Goal: Transaction & Acquisition: Purchase product/service

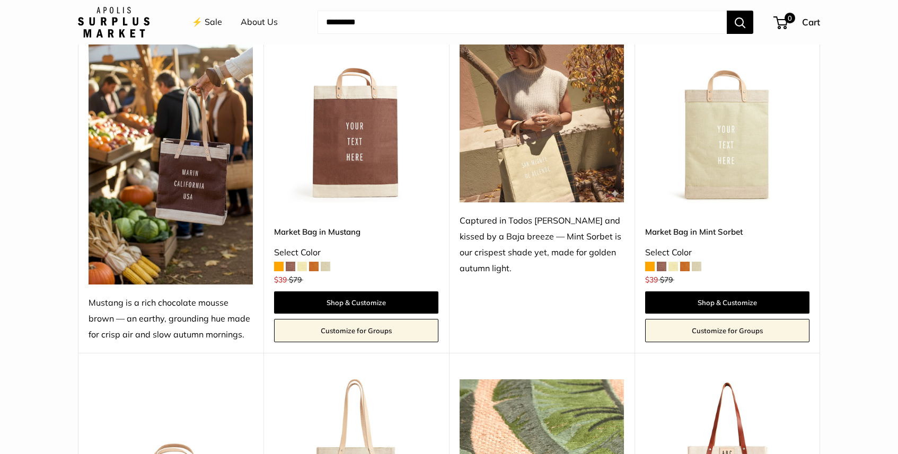
scroll to position [499, 0]
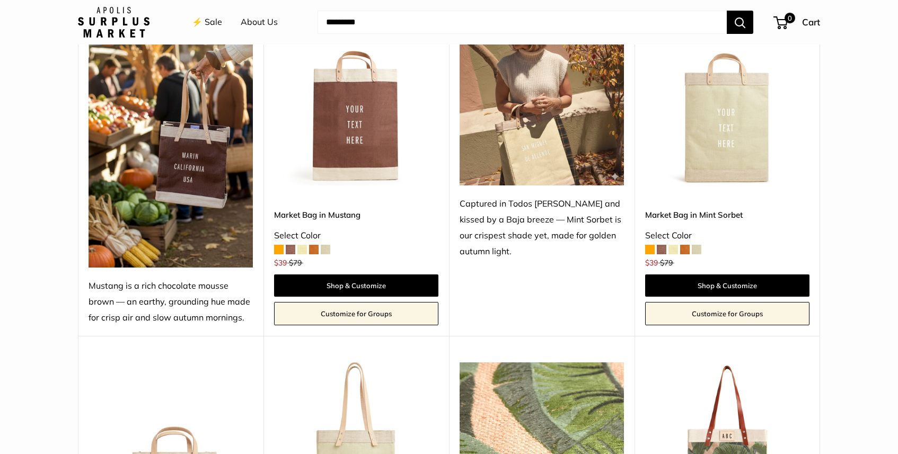
click at [214, 157] on img at bounding box center [170, 144] width 164 height 246
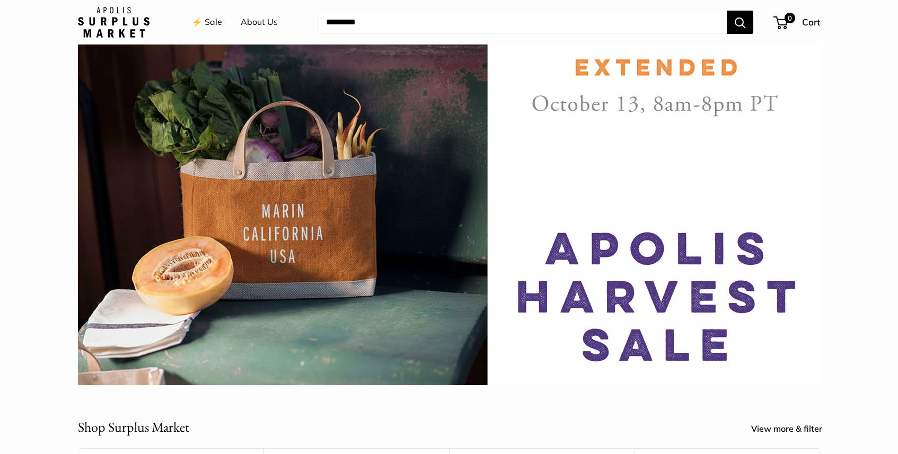
scroll to position [49, 0]
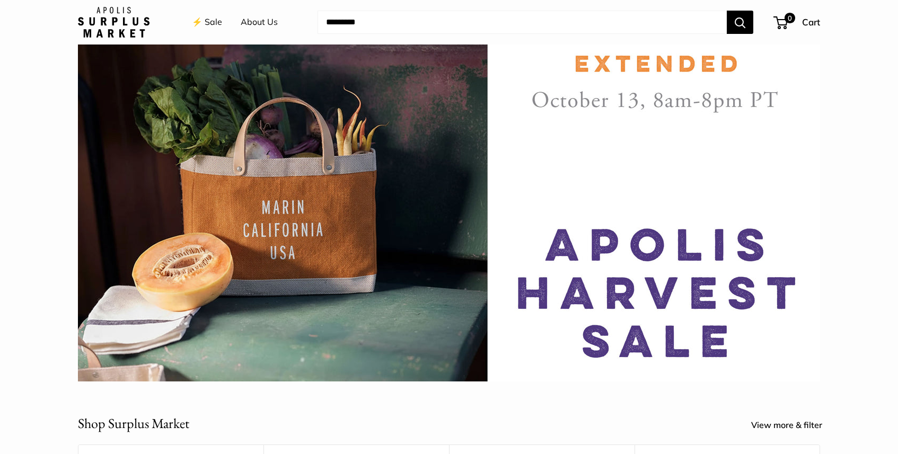
click at [209, 22] on link "⚡️ Sale" at bounding box center [207, 22] width 30 height 16
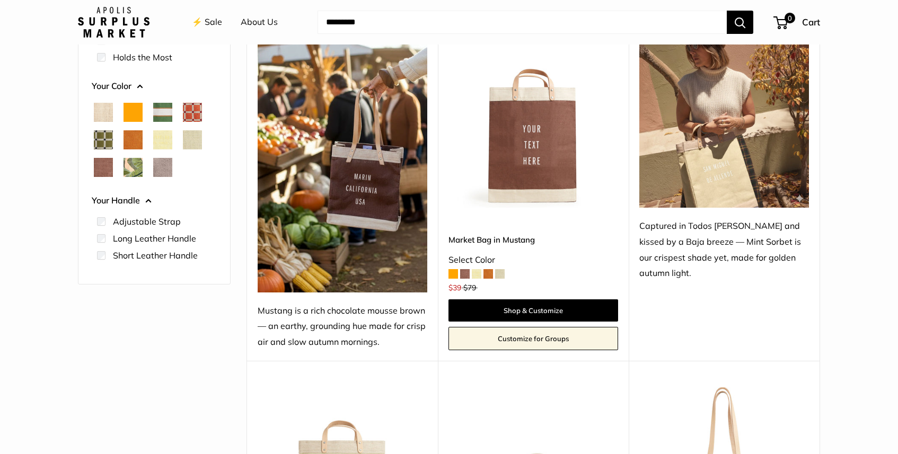
scroll to position [170, 0]
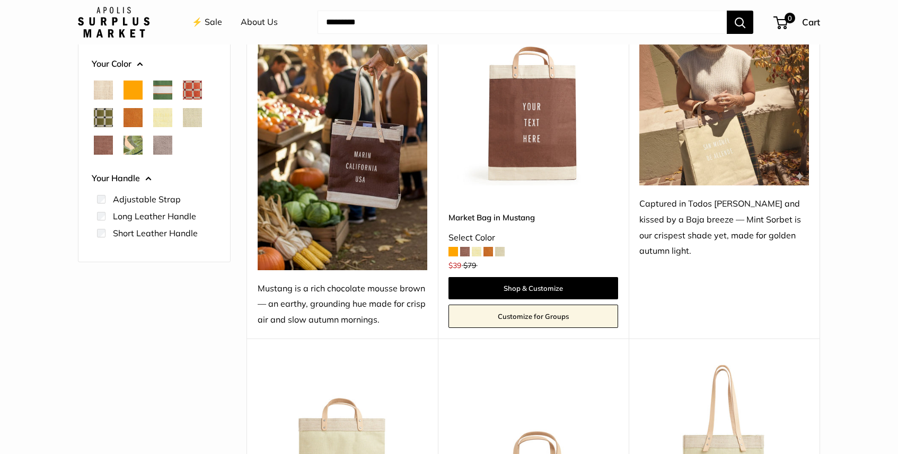
click at [452, 256] on span at bounding box center [453, 252] width 10 height 10
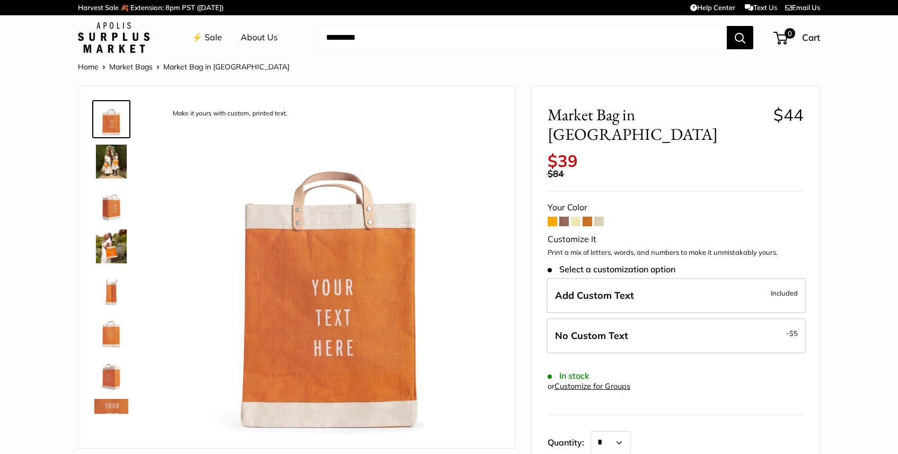
click at [564, 226] on span at bounding box center [564, 222] width 10 height 10
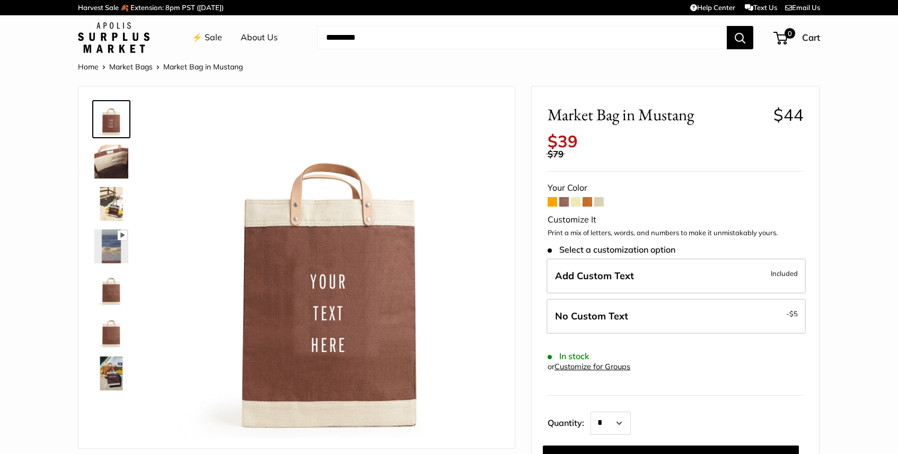
click at [576, 207] on span at bounding box center [576, 202] width 10 height 10
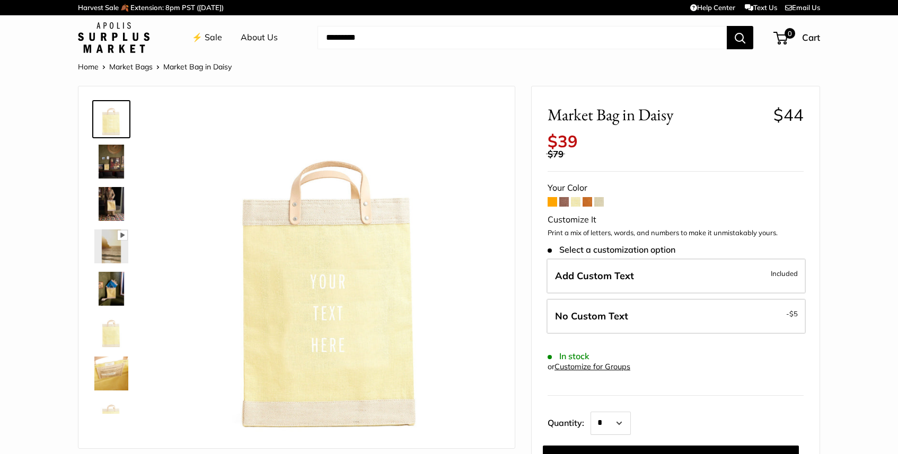
click at [590, 207] on span at bounding box center [587, 202] width 10 height 10
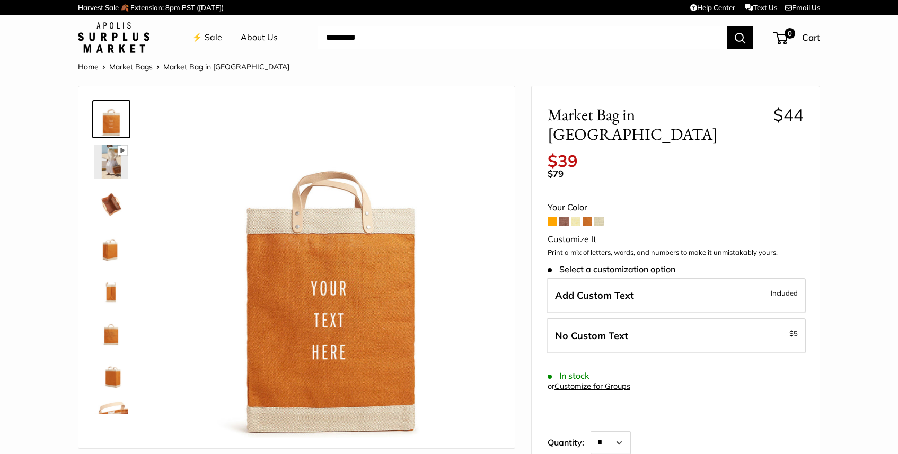
click at [604, 225] on span at bounding box center [599, 222] width 10 height 10
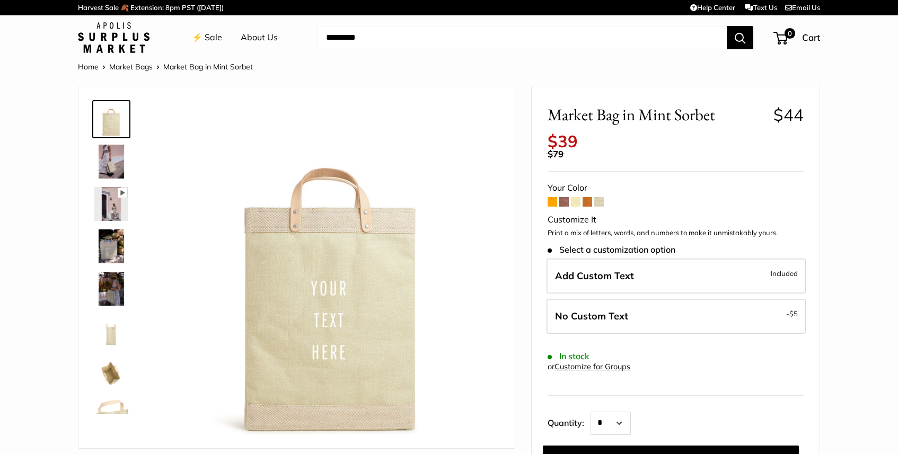
click at [590, 207] on span at bounding box center [587, 202] width 10 height 10
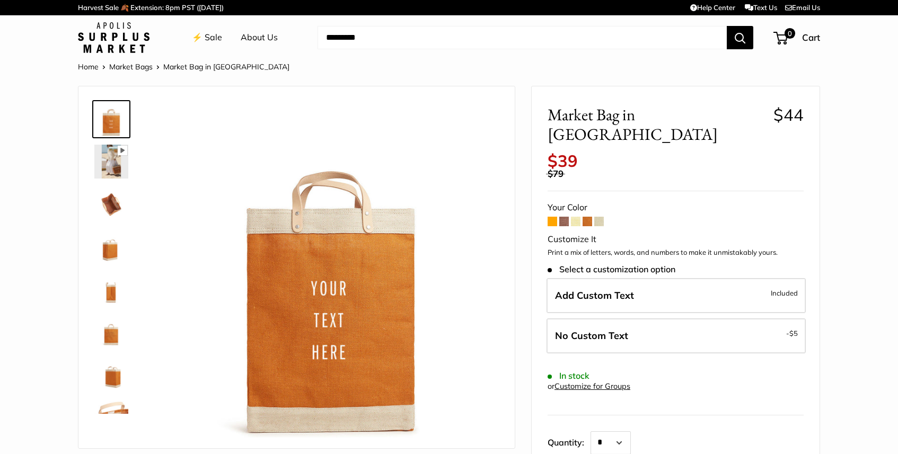
click at [550, 224] on span at bounding box center [552, 222] width 10 height 10
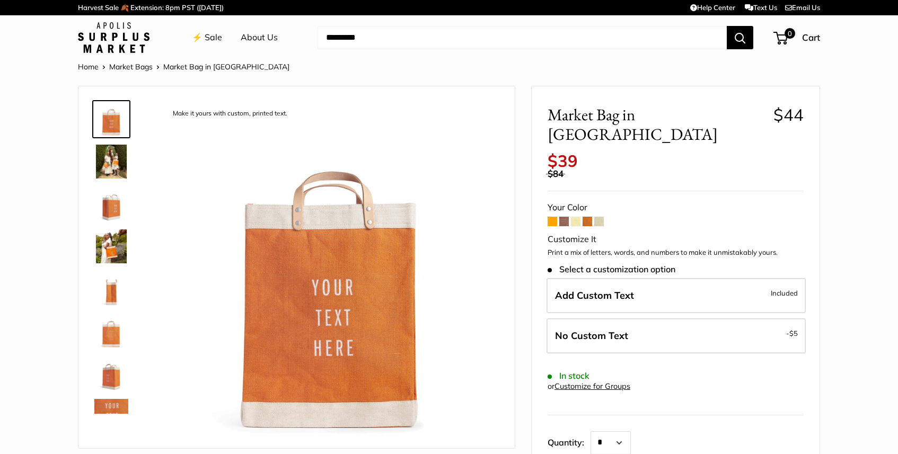
click at [590, 226] on span at bounding box center [587, 222] width 10 height 10
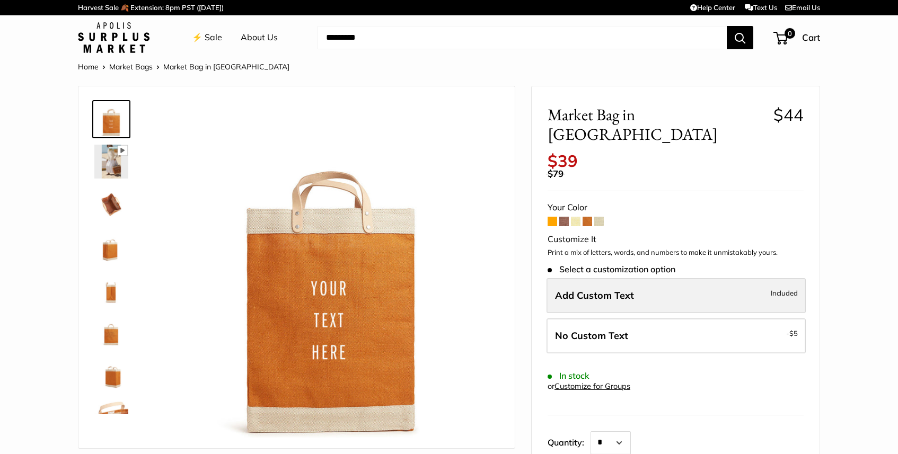
click at [619, 302] on span "Add Custom Text" at bounding box center [594, 295] width 79 height 12
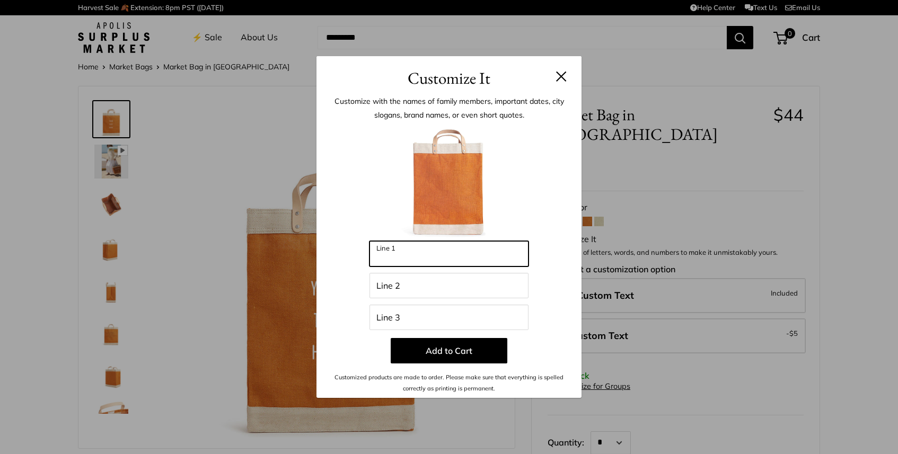
drag, startPoint x: 478, startPoint y: 254, endPoint x: 260, endPoint y: 220, distance: 221.0
click at [260, 220] on div "Customize It Customize with the names of family members, important dates, city …" at bounding box center [449, 227] width 898 height 454
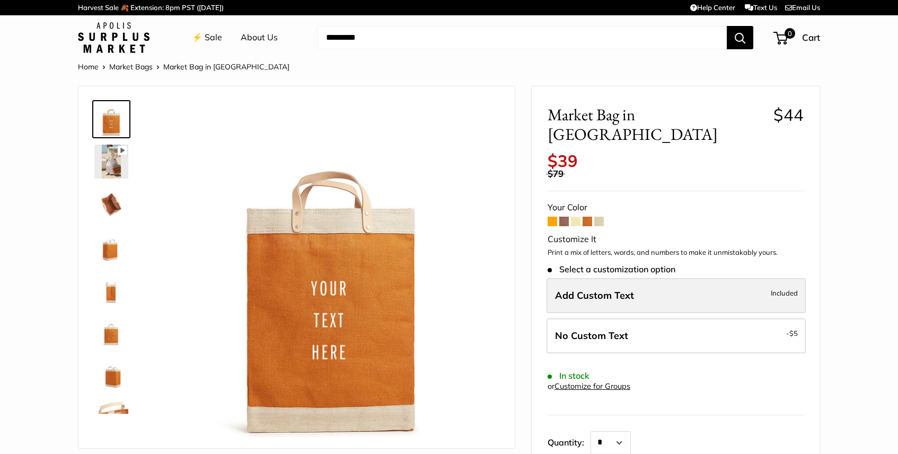
click at [614, 302] on span "Add Custom Text" at bounding box center [594, 295] width 79 height 12
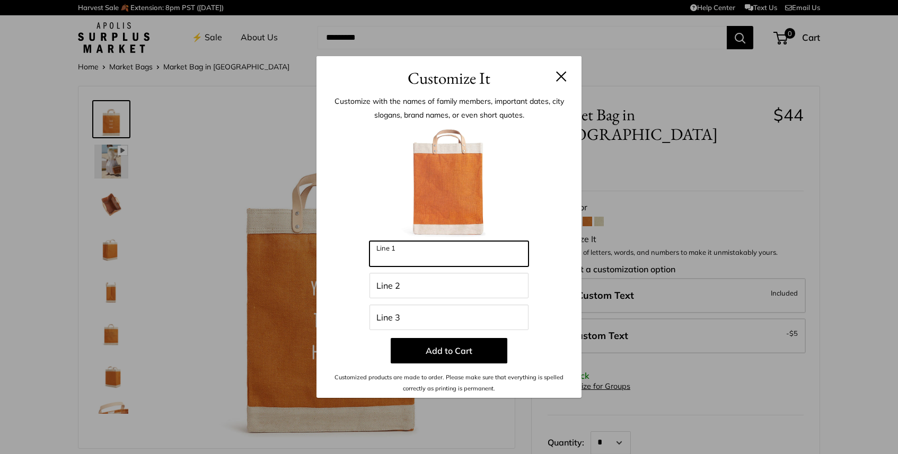
click at [475, 249] on input "Line 1" at bounding box center [448, 253] width 159 height 25
type input "*"
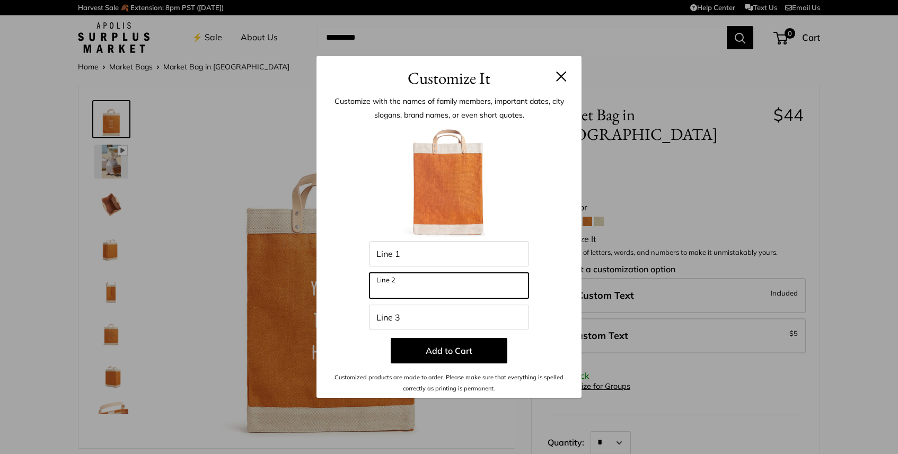
click at [442, 283] on input "Line 2" at bounding box center [448, 285] width 159 height 25
type input "***"
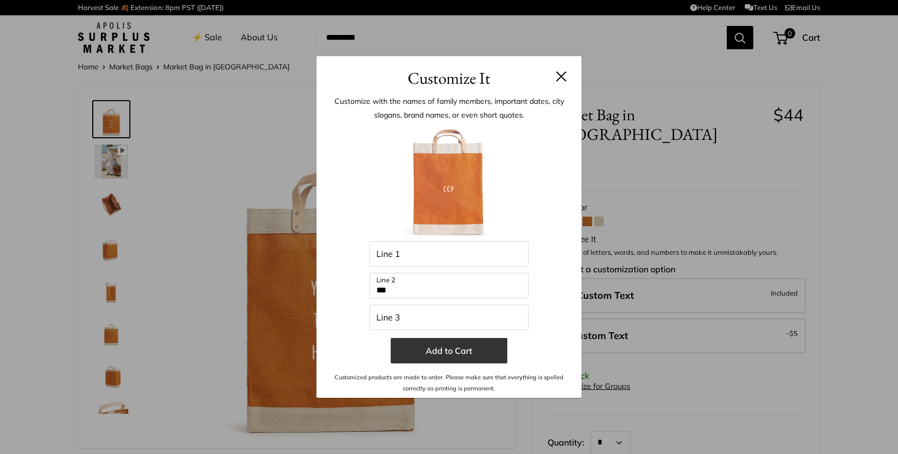
click at [442, 343] on button "Add to Cart" at bounding box center [449, 350] width 117 height 25
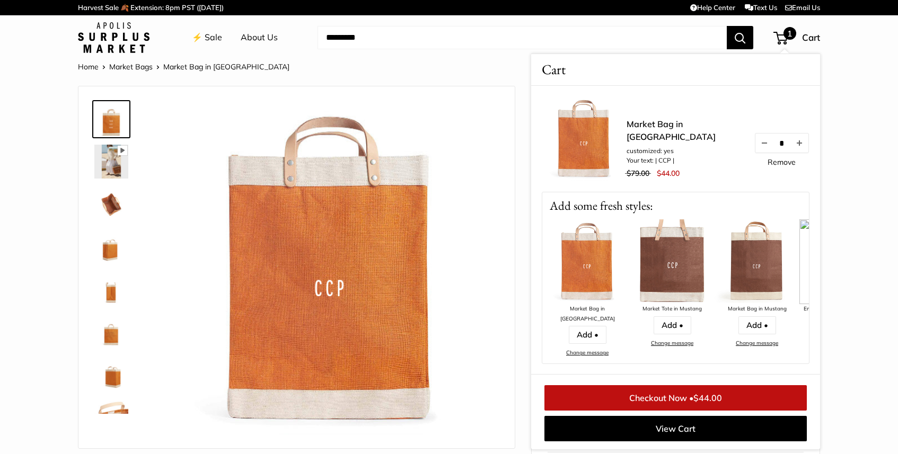
scroll to position [4, 0]
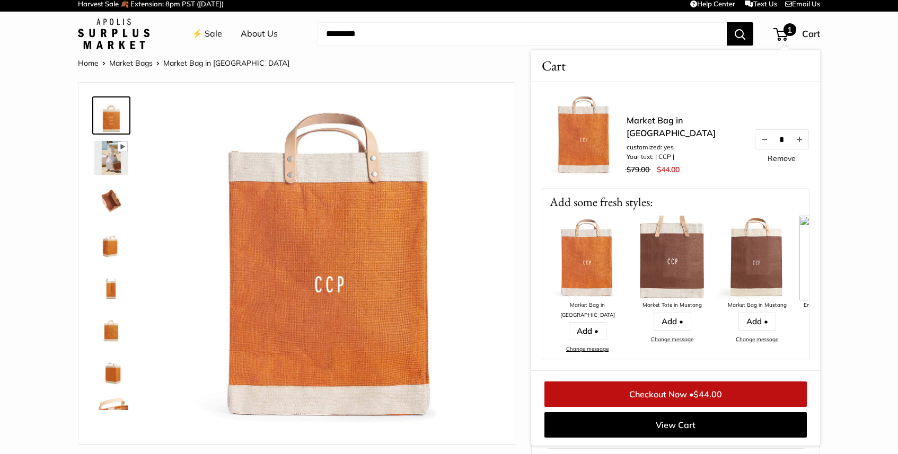
click at [116, 171] on img at bounding box center [111, 158] width 34 height 34
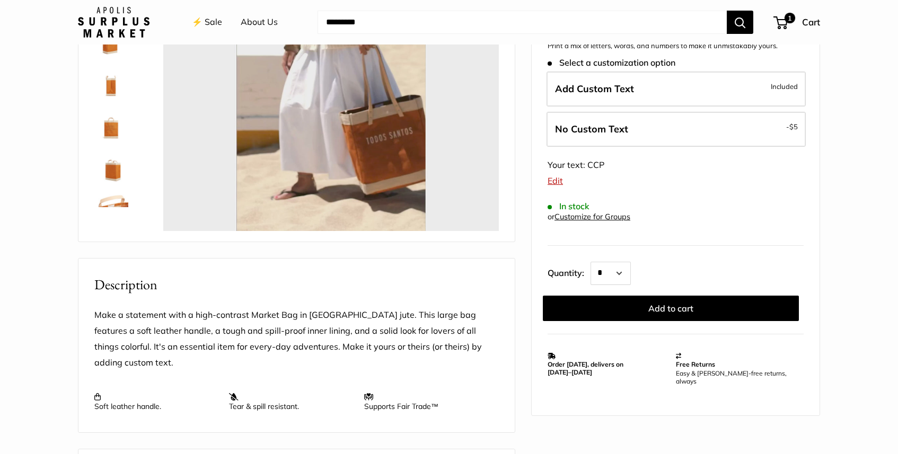
type input "*"
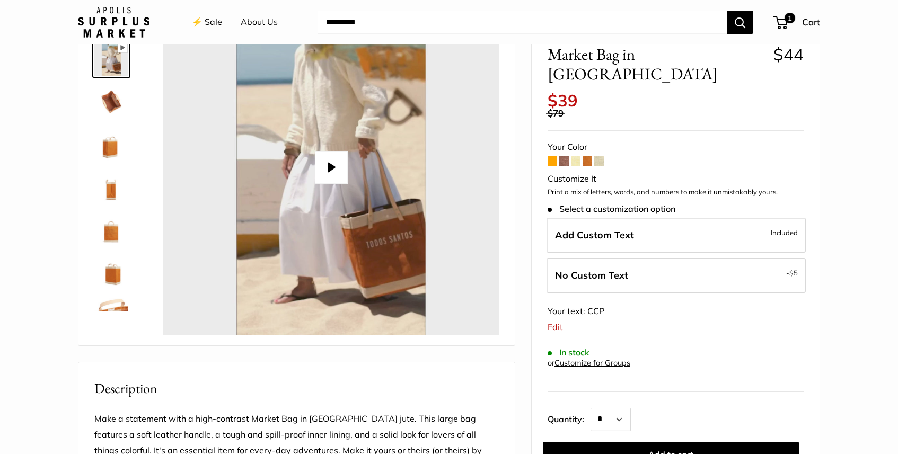
scroll to position [0, 0]
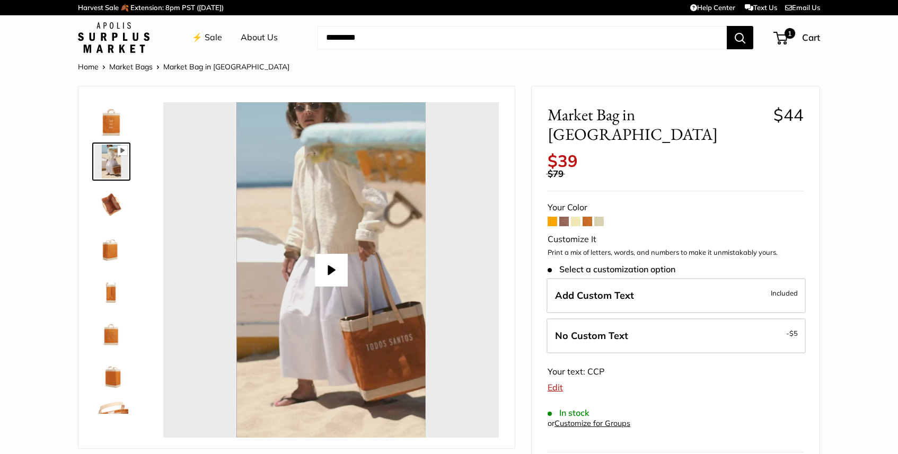
click at [551, 223] on span at bounding box center [552, 222] width 10 height 10
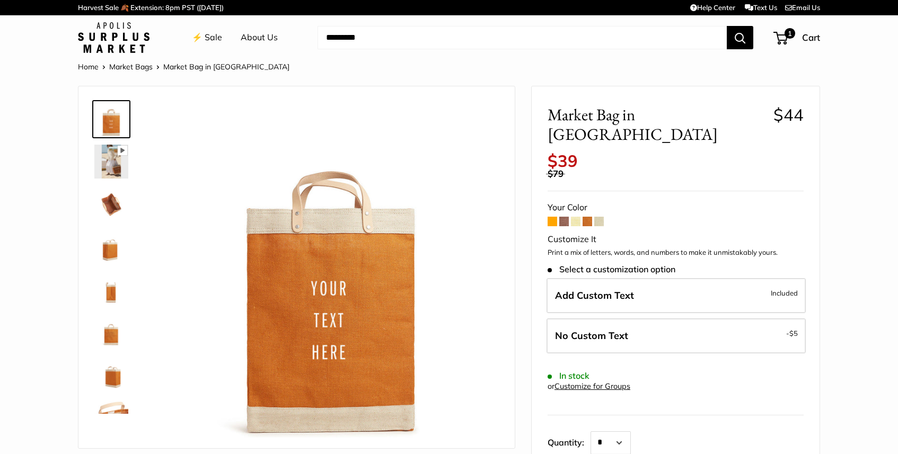
click at [587, 226] on span at bounding box center [587, 222] width 10 height 10
click at [563, 226] on span at bounding box center [564, 222] width 10 height 10
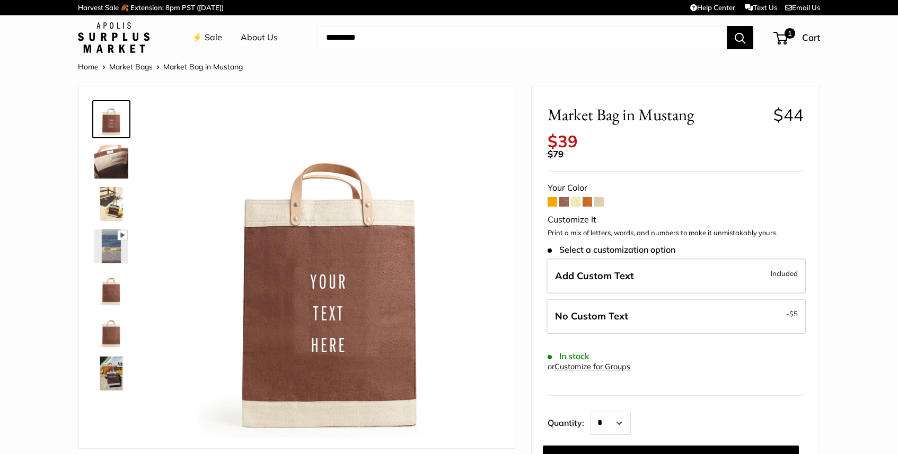
click at [589, 207] on span at bounding box center [587, 202] width 10 height 10
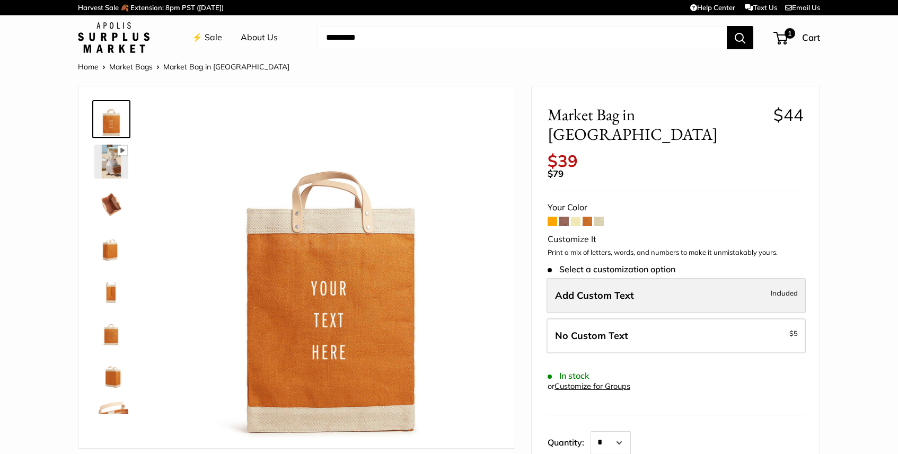
click at [613, 302] on span "Add Custom Text" at bounding box center [594, 295] width 79 height 12
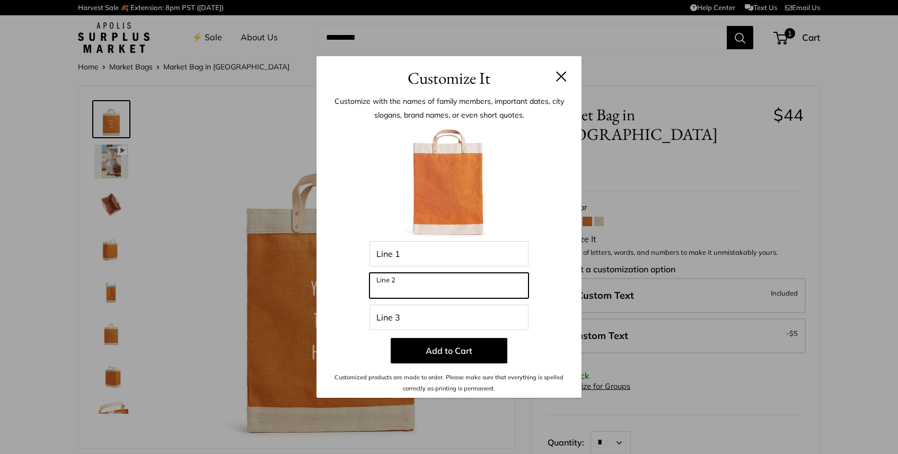
click at [476, 283] on input "Line 2" at bounding box center [448, 285] width 159 height 25
type input "*******"
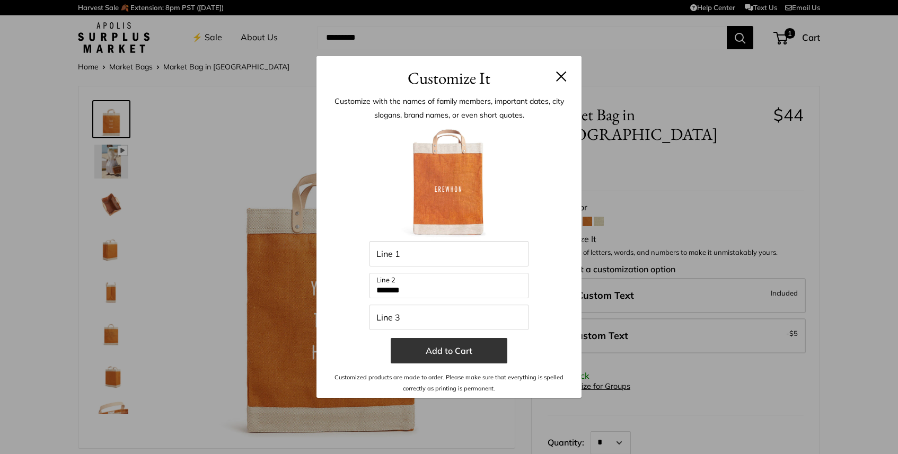
click at [475, 350] on button "Add to Cart" at bounding box center [449, 350] width 117 height 25
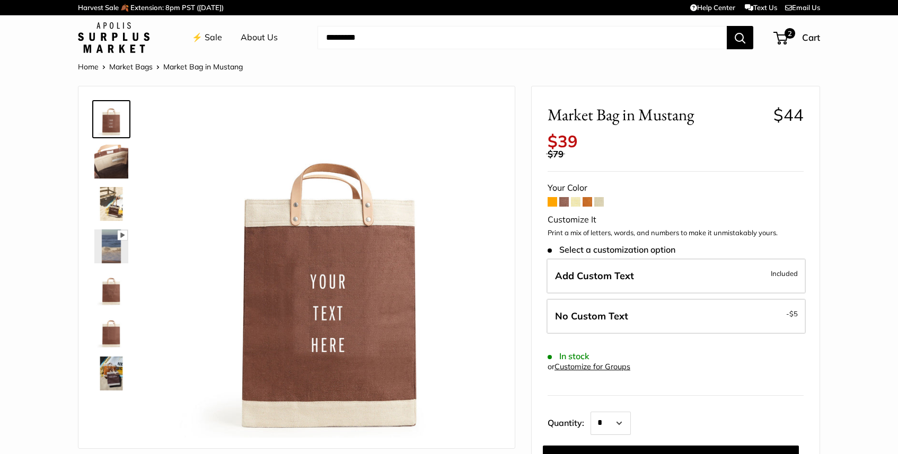
click at [101, 174] on img at bounding box center [111, 162] width 34 height 34
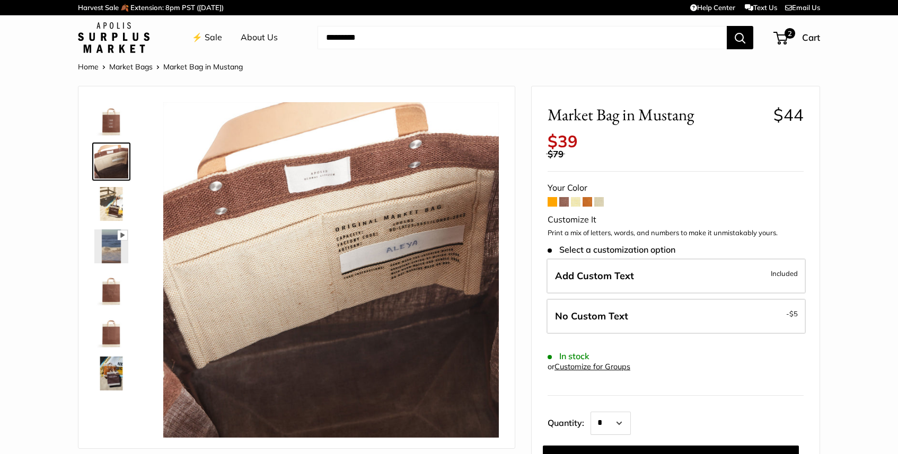
click at [116, 263] on img at bounding box center [111, 246] width 34 height 34
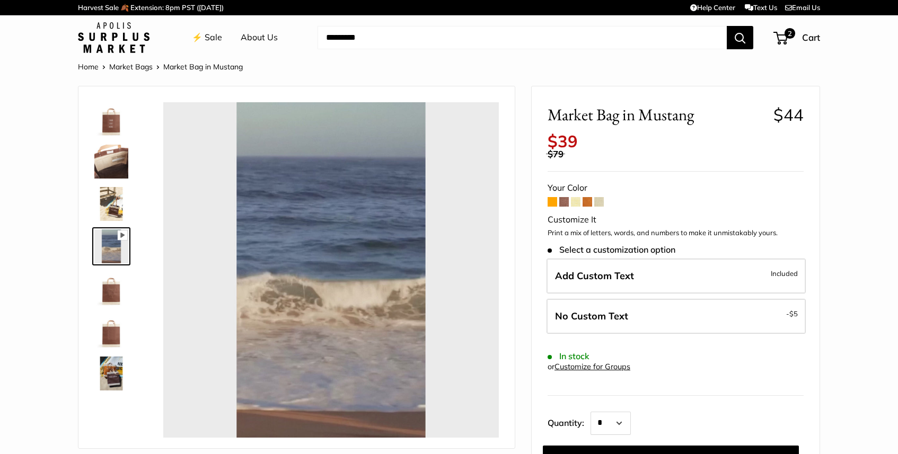
click at [107, 306] on img at bounding box center [111, 289] width 34 height 34
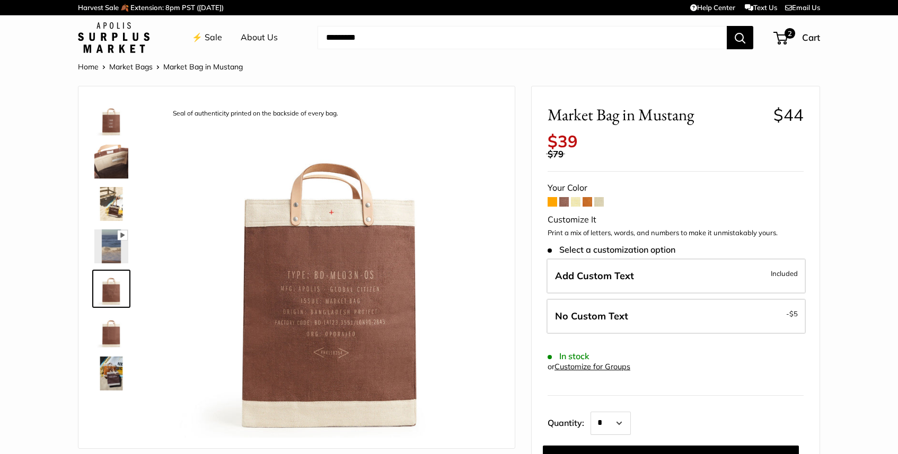
type input "*****"
click at [113, 347] on img at bounding box center [111, 331] width 34 height 34
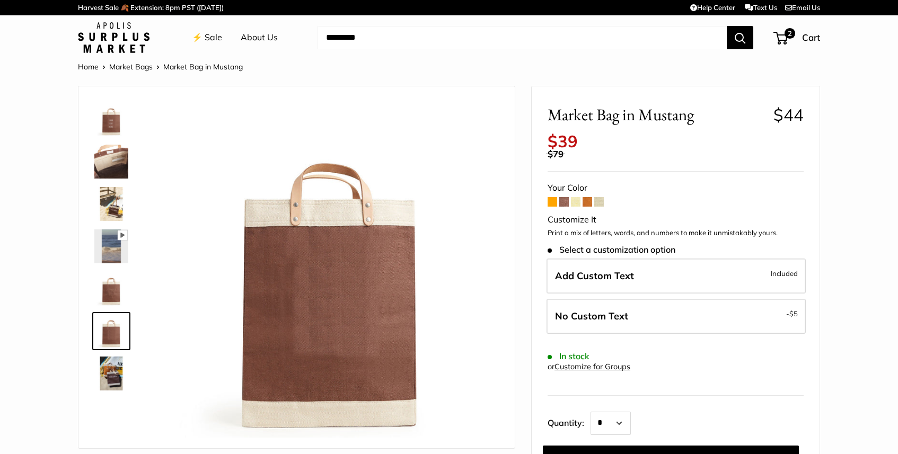
click at [113, 382] on img at bounding box center [111, 374] width 34 height 34
